Goal: Task Accomplishment & Management: Use online tool/utility

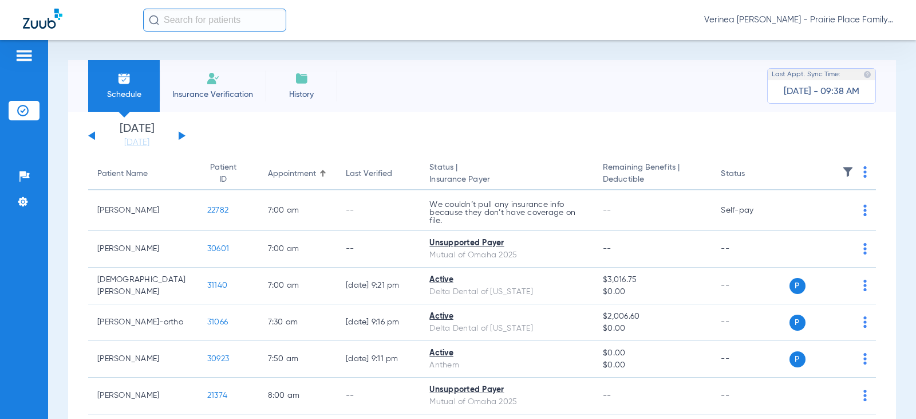
click at [482, 61] on div "Schedule Insurance Verification History Last Appt. Sync Time: [DATE] - 09:38 AM" at bounding box center [482, 86] width 828 height 52
click at [222, 87] on li "Insurance Verification" at bounding box center [213, 86] width 106 height 52
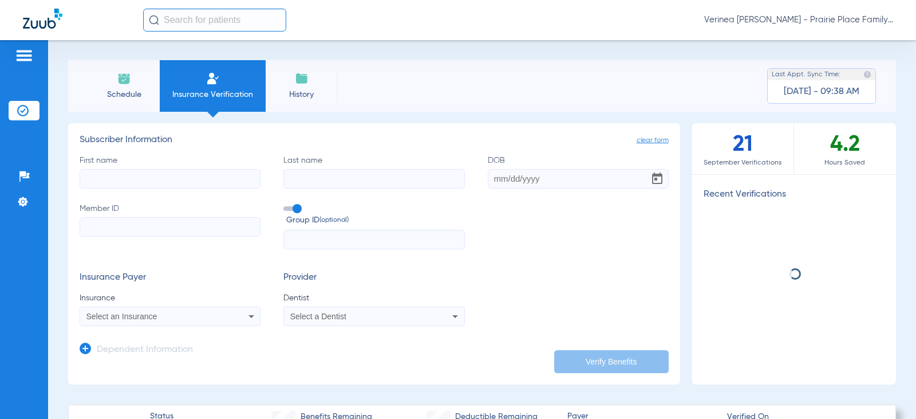
click at [117, 83] on img at bounding box center [124, 79] width 14 height 14
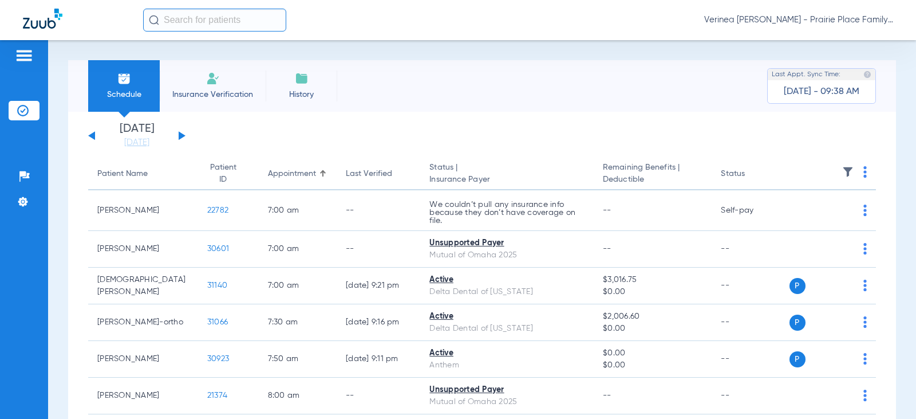
click at [182, 130] on div "[DATE] [DATE] [DATE] [DATE] [DATE] [DATE] [DATE] [DATE] [DATE] [DATE] [DATE] [D…" at bounding box center [136, 135] width 97 height 25
click at [179, 134] on button at bounding box center [182, 135] width 7 height 9
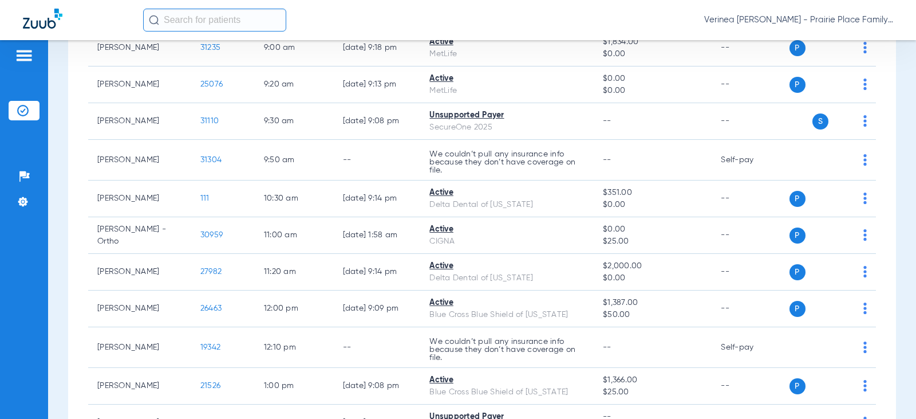
scroll to position [401, 0]
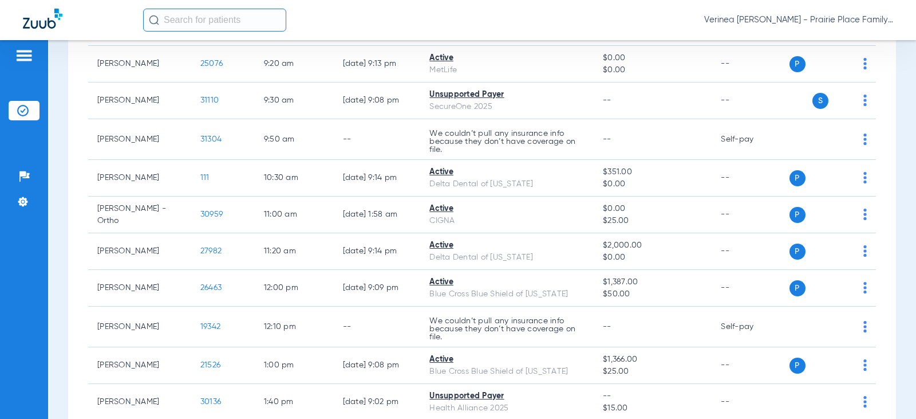
click at [39, 211] on ul "Help Center Settings" at bounding box center [24, 195] width 31 height 56
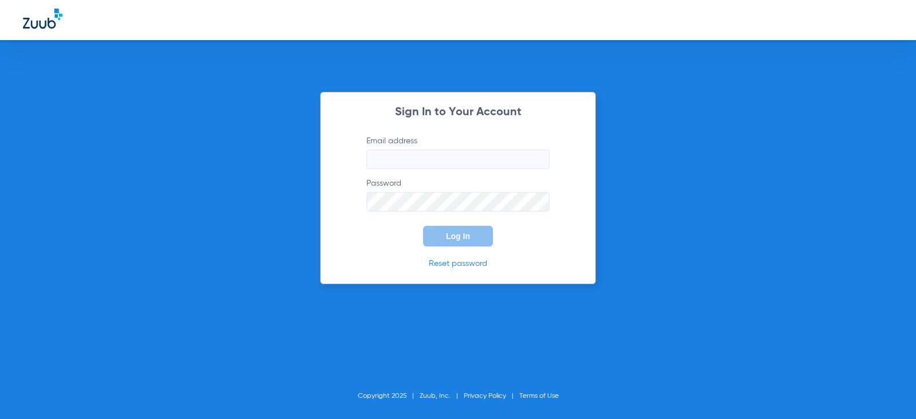
type input "[EMAIL_ADDRESS][DOMAIN_NAME]"
click at [437, 250] on div "Sign In to Your Account Email address [EMAIL_ADDRESS][DOMAIN_NAME] Password Log…" at bounding box center [458, 188] width 276 height 192
click at [441, 235] on button "Log In" at bounding box center [458, 236] width 70 height 21
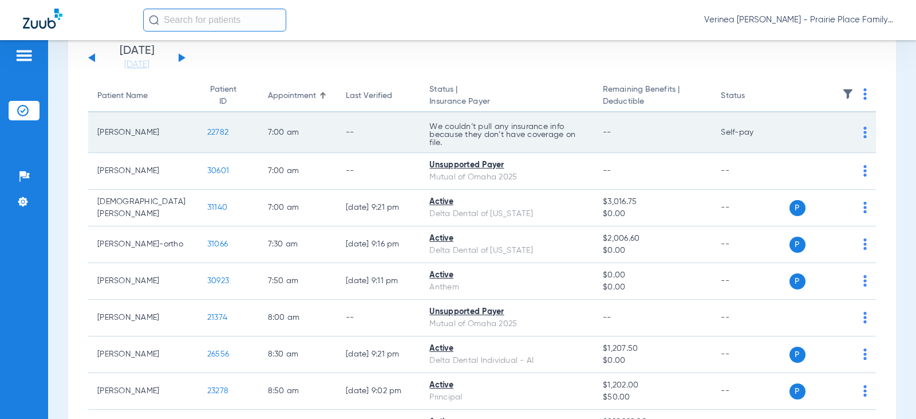
scroll to position [57, 0]
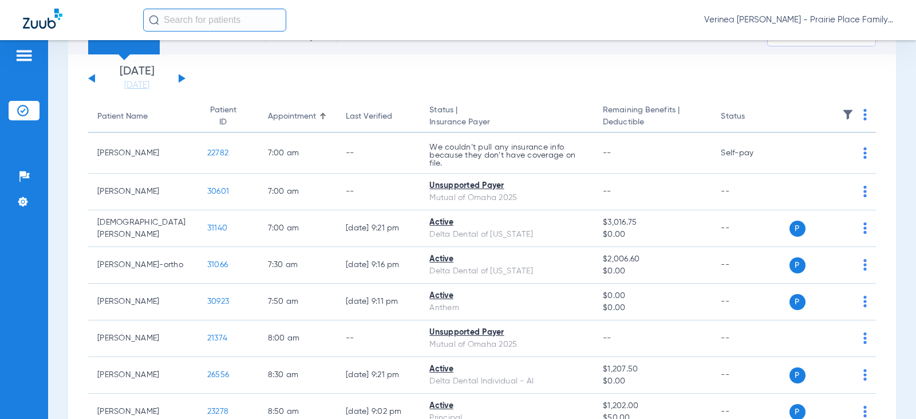
click at [180, 76] on button at bounding box center [182, 78] width 7 height 9
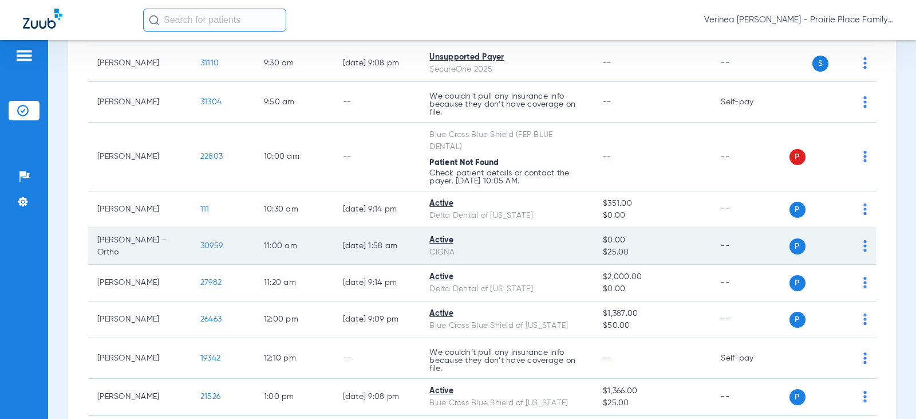
scroll to position [458, 0]
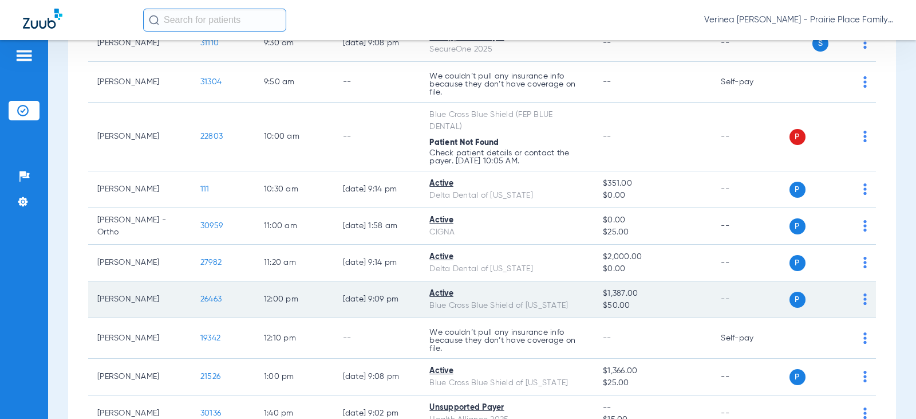
click at [200, 301] on span "26463" at bounding box center [210, 299] width 21 height 8
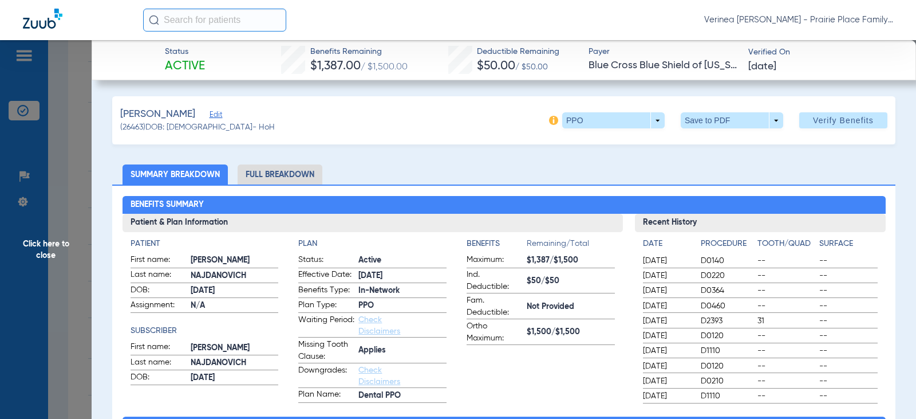
click at [279, 171] on li "Full Breakdown" at bounding box center [280, 174] width 85 height 20
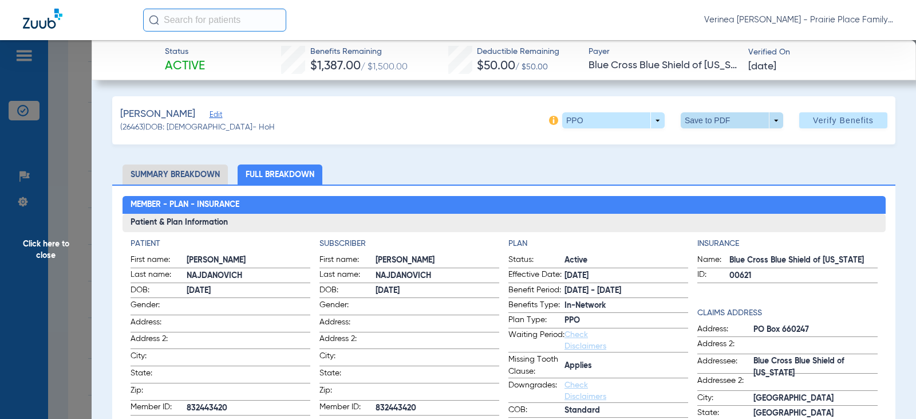
click at [719, 129] on span at bounding box center [732, 120] width 27 height 27
click at [705, 147] on span "Save to PDF" at bounding box center [727, 143] width 45 height 8
click at [52, 235] on span "Click here to close" at bounding box center [46, 249] width 92 height 419
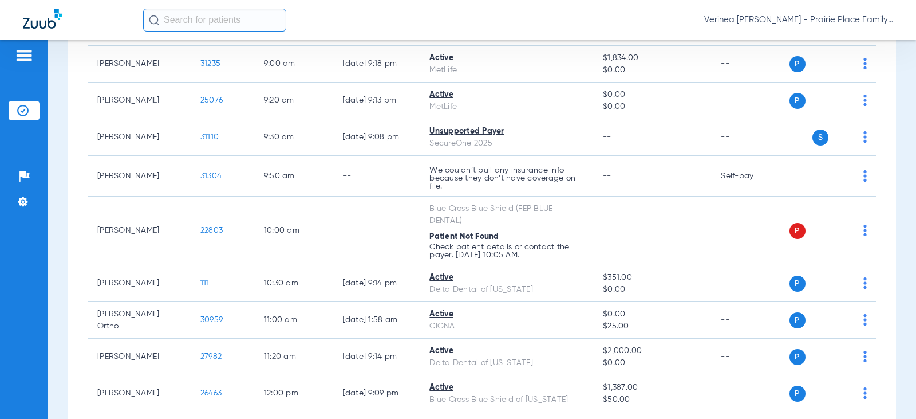
scroll to position [344, 0]
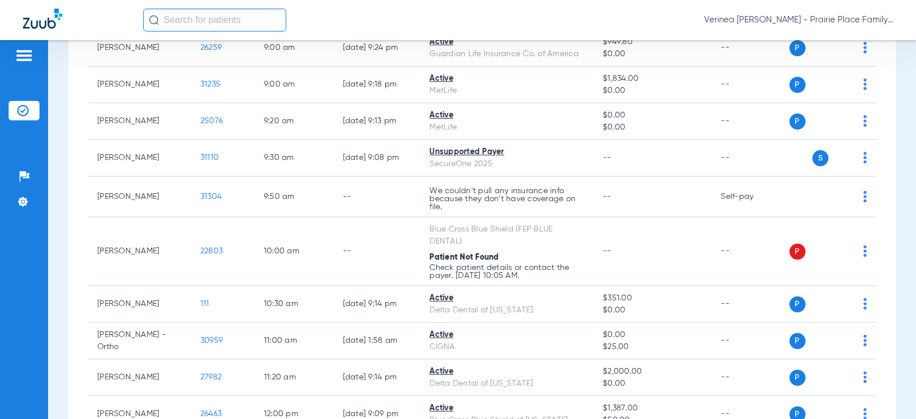
drag, startPoint x: 211, startPoint y: 250, endPoint x: 44, endPoint y: 238, distance: 167.1
click at [44, 238] on div "Patients Insurance Verification Setup Help Center Settings Schedule Insurance V…" at bounding box center [458, 249] width 916 height 419
click at [44, 238] on div "Patients Insurance Verification Setup Help Center Settings" at bounding box center [24, 249] width 48 height 419
